Goal: Information Seeking & Learning: Learn about a topic

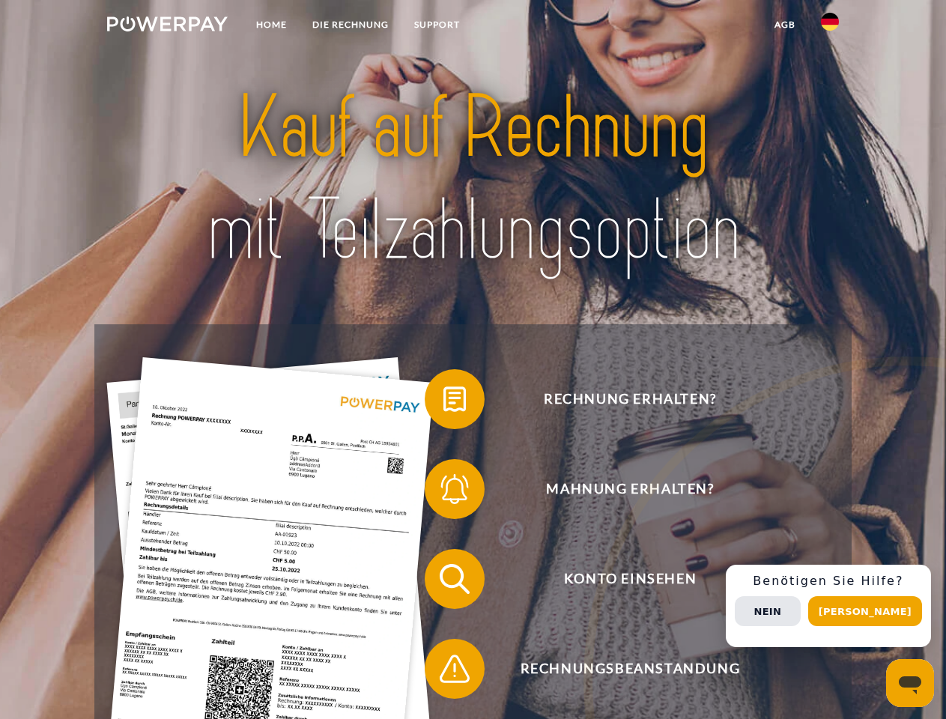
click at [167, 26] on img at bounding box center [167, 23] width 121 height 15
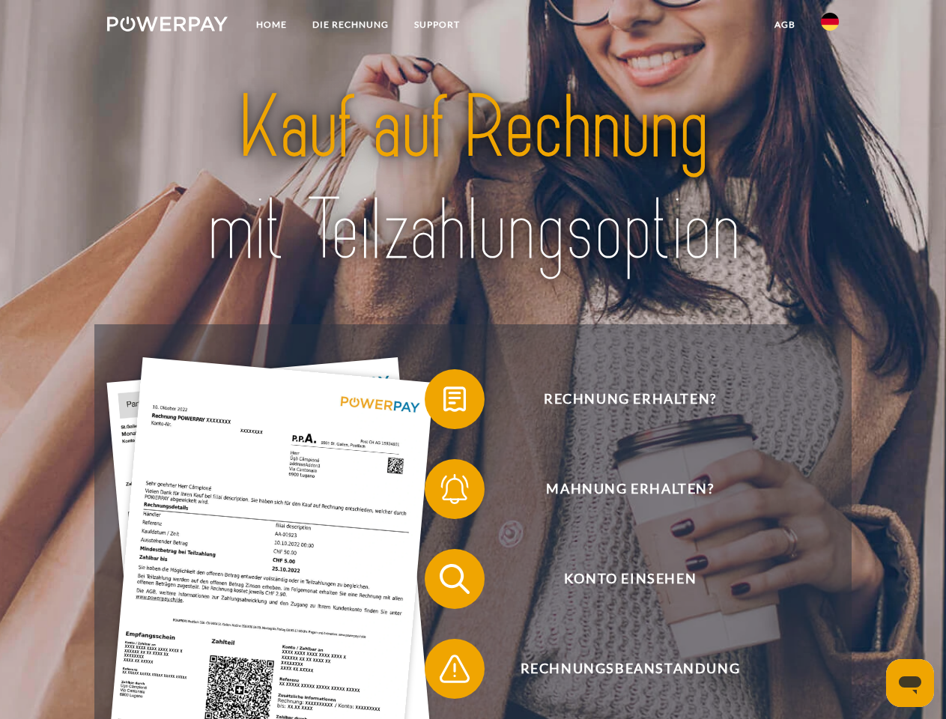
click at [830, 26] on img at bounding box center [830, 22] width 18 height 18
click at [784, 25] on link "agb" at bounding box center [785, 24] width 46 height 27
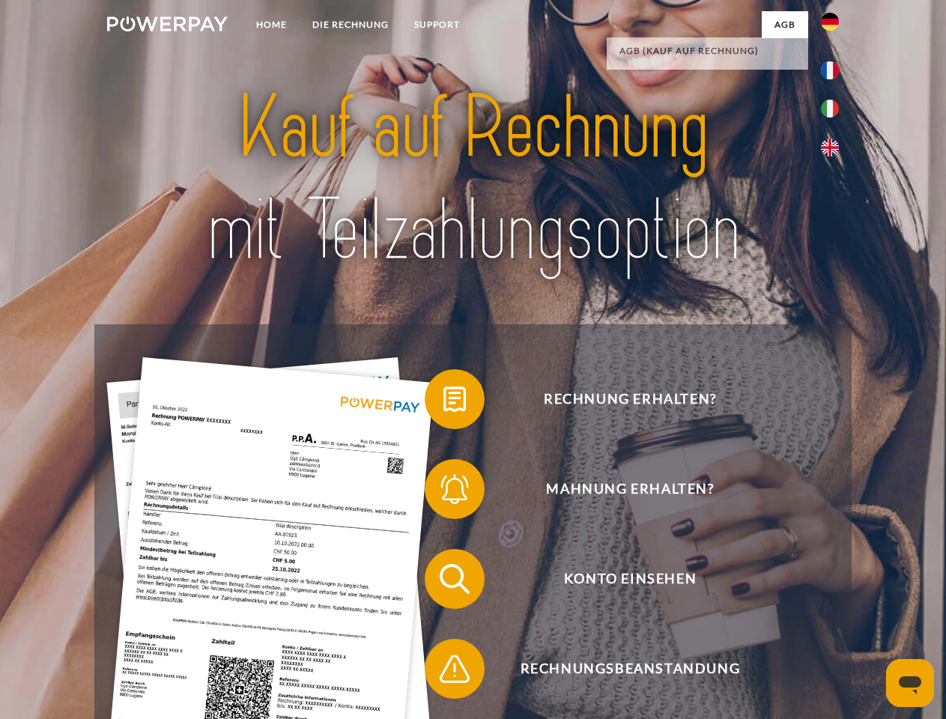
click at [443, 402] on span at bounding box center [432, 399] width 75 height 75
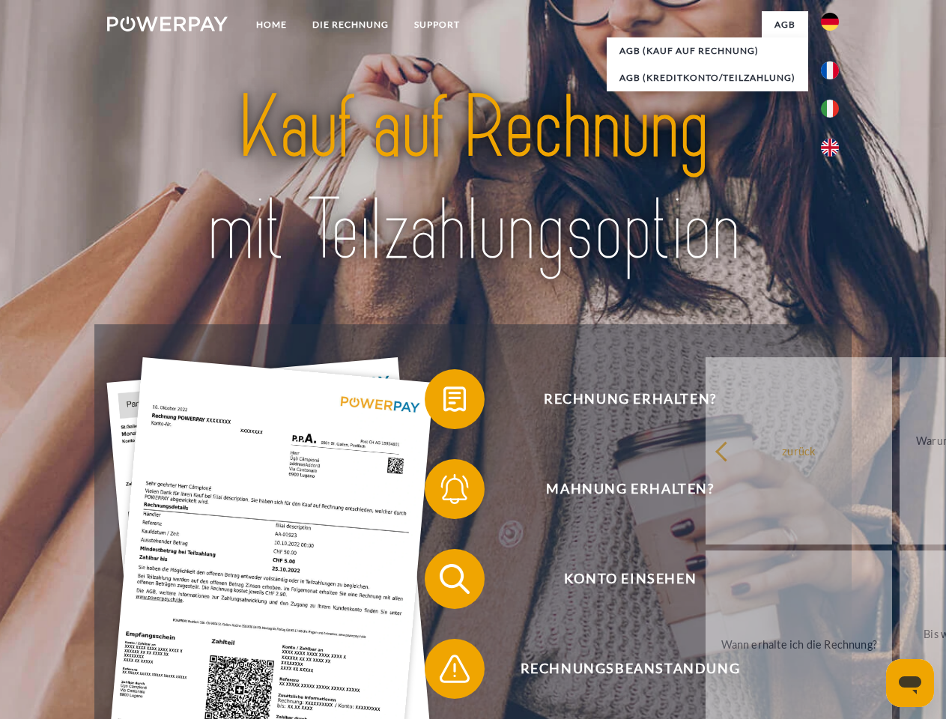
click at [443, 492] on span at bounding box center [432, 489] width 75 height 75
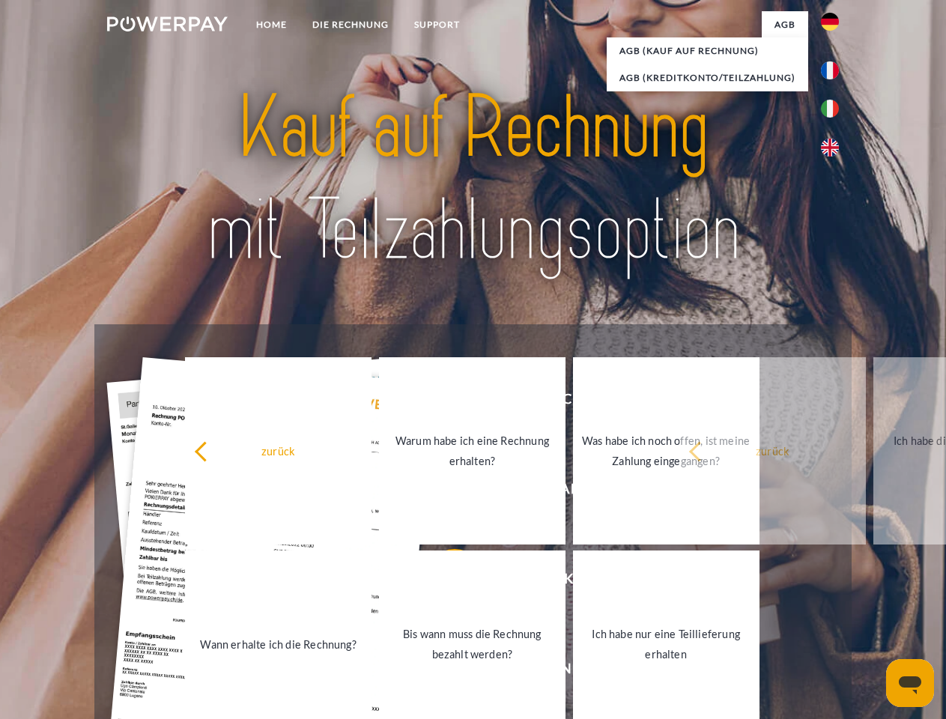
click at [443, 582] on link "Bis wann muss die Rechnung bezahlt werden?" at bounding box center [472, 643] width 186 height 187
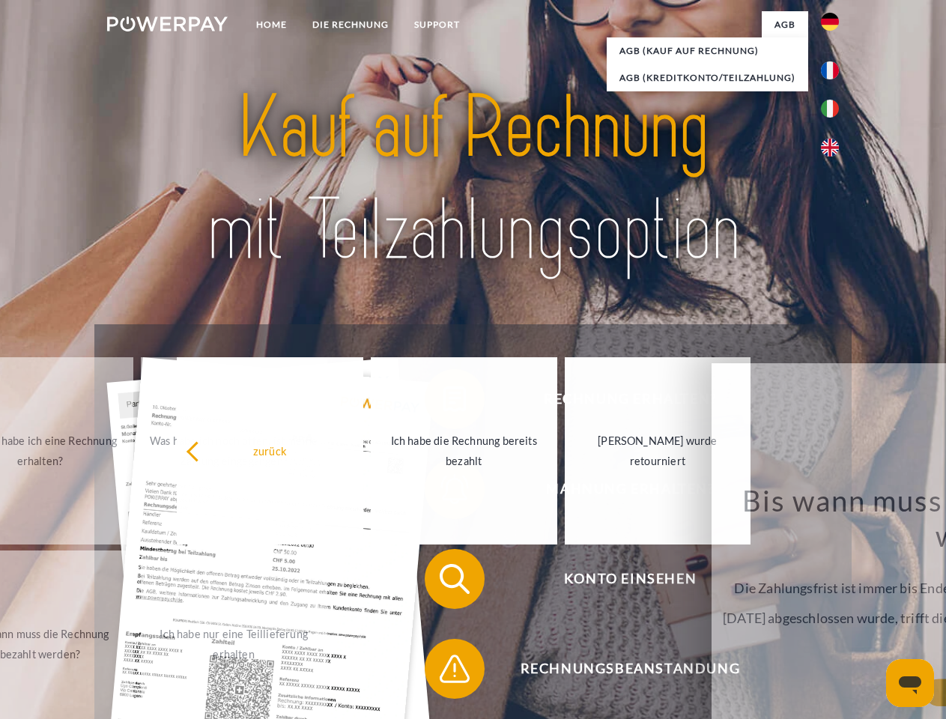
click at [443, 672] on span at bounding box center [432, 668] width 75 height 75
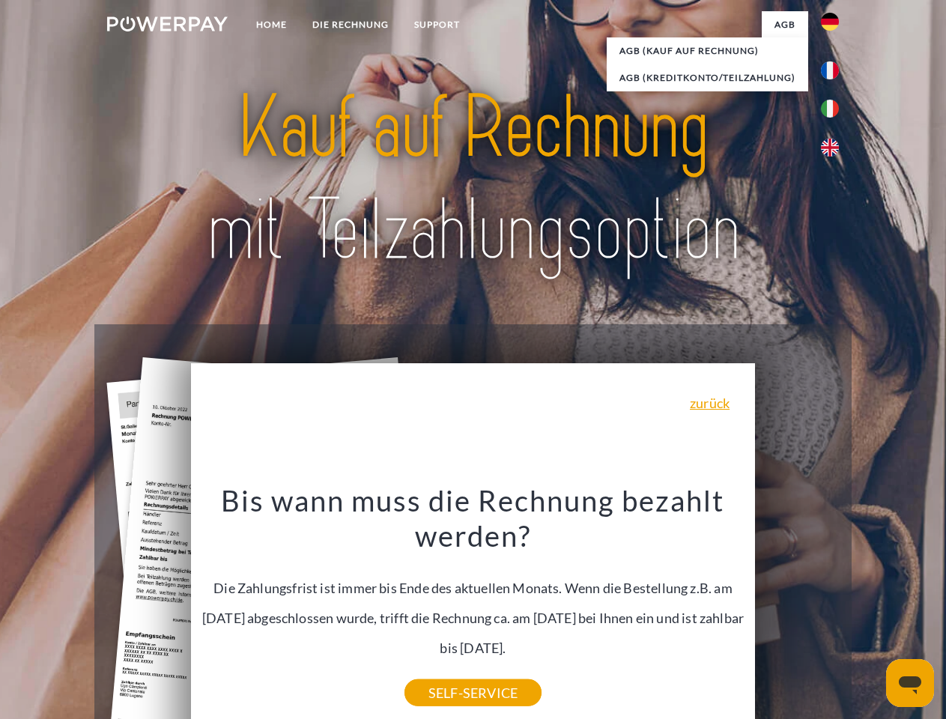
click at [834, 606] on div "Rechnung erhalten? Mahnung erhalten? Konto einsehen" at bounding box center [472, 623] width 756 height 599
click at [797, 609] on span "Konto einsehen" at bounding box center [629, 579] width 367 height 60
click at [870, 611] on header "Home DIE RECHNUNG SUPPORT" at bounding box center [473, 517] width 946 height 1034
